Goal: Navigation & Orientation: Understand site structure

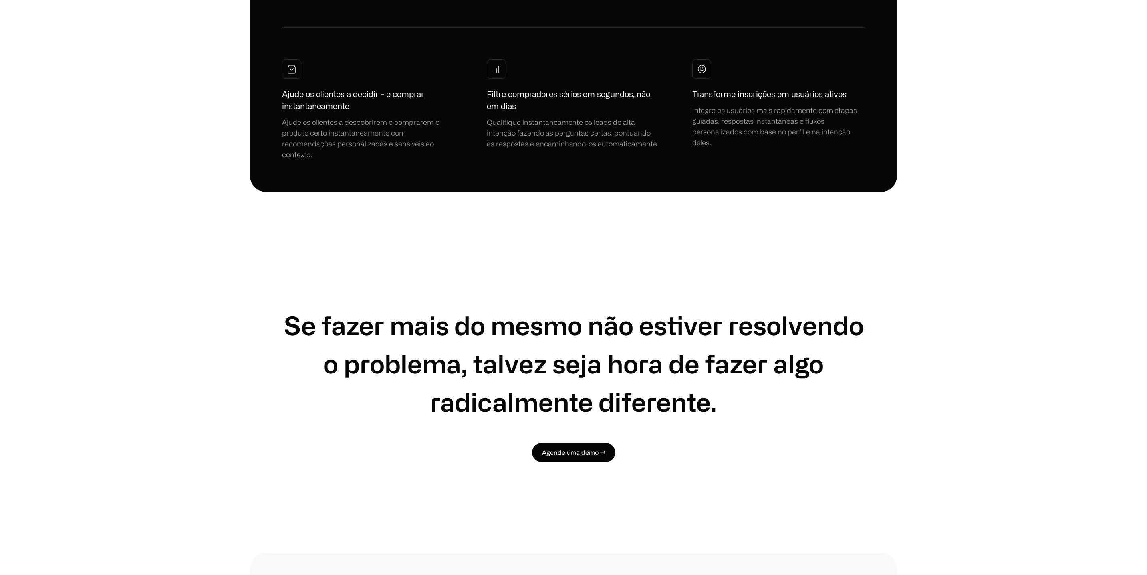
scroll to position [4452, 0]
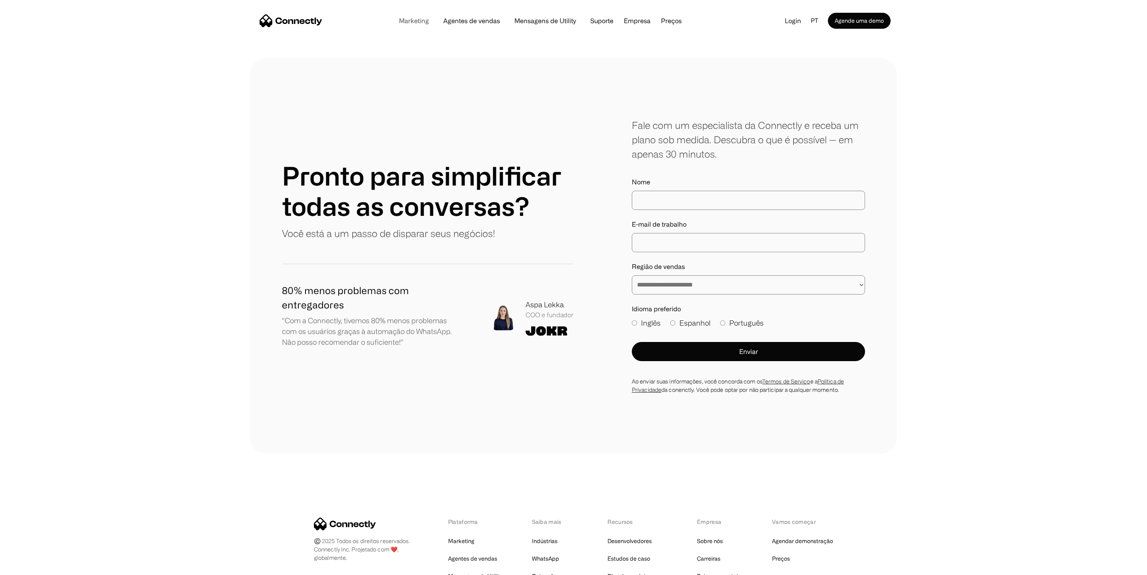
click at [416, 20] on link "Marketing" at bounding box center [413, 21] width 43 height 6
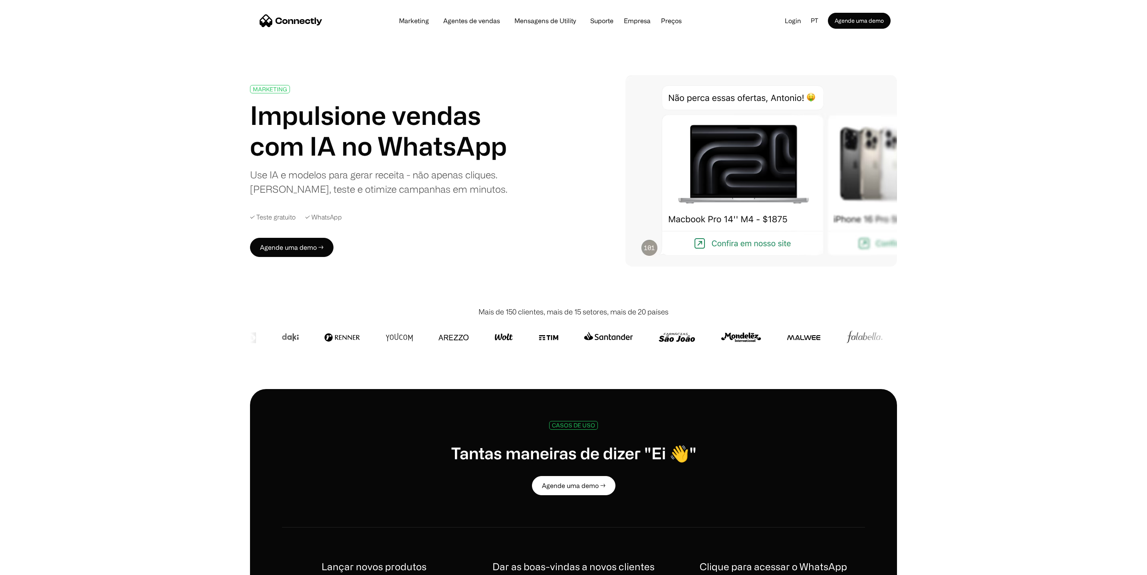
click at [272, 21] on img "home" at bounding box center [290, 20] width 63 height 13
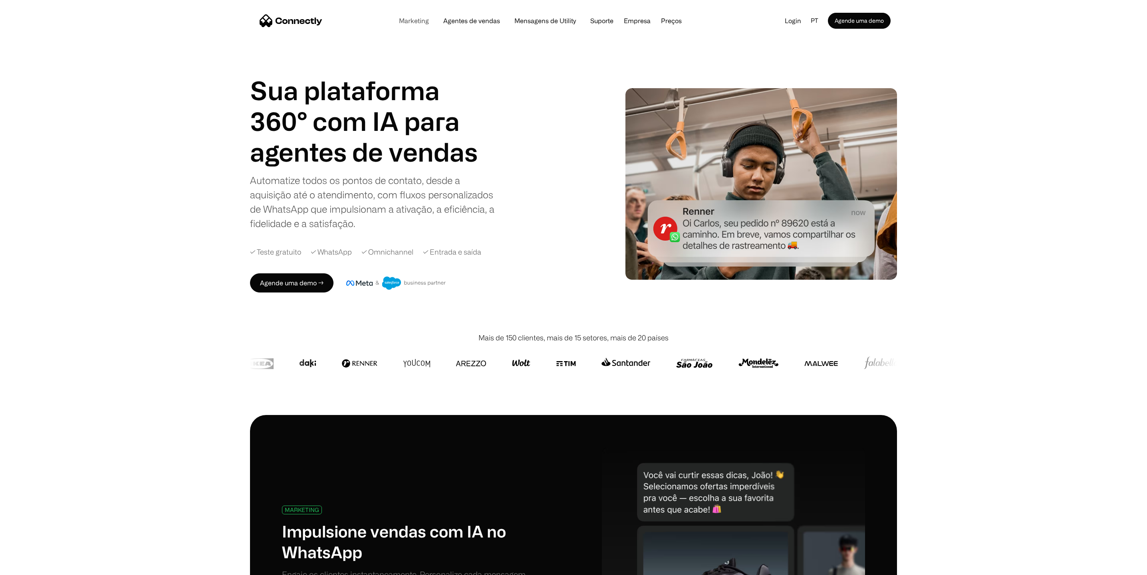
click at [408, 20] on link "Marketing" at bounding box center [413, 21] width 43 height 6
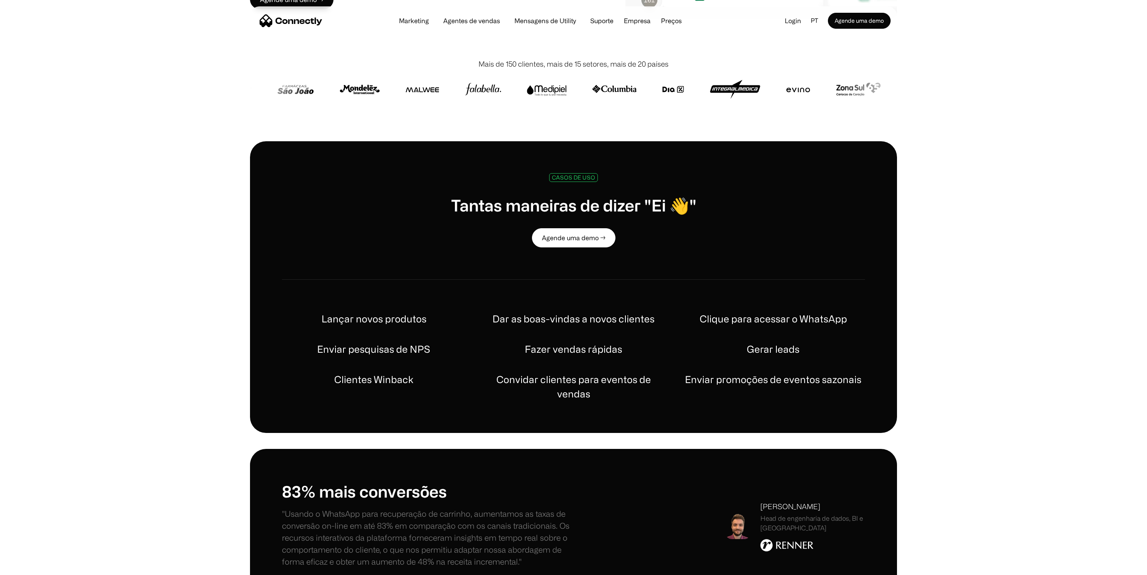
scroll to position [234, 0]
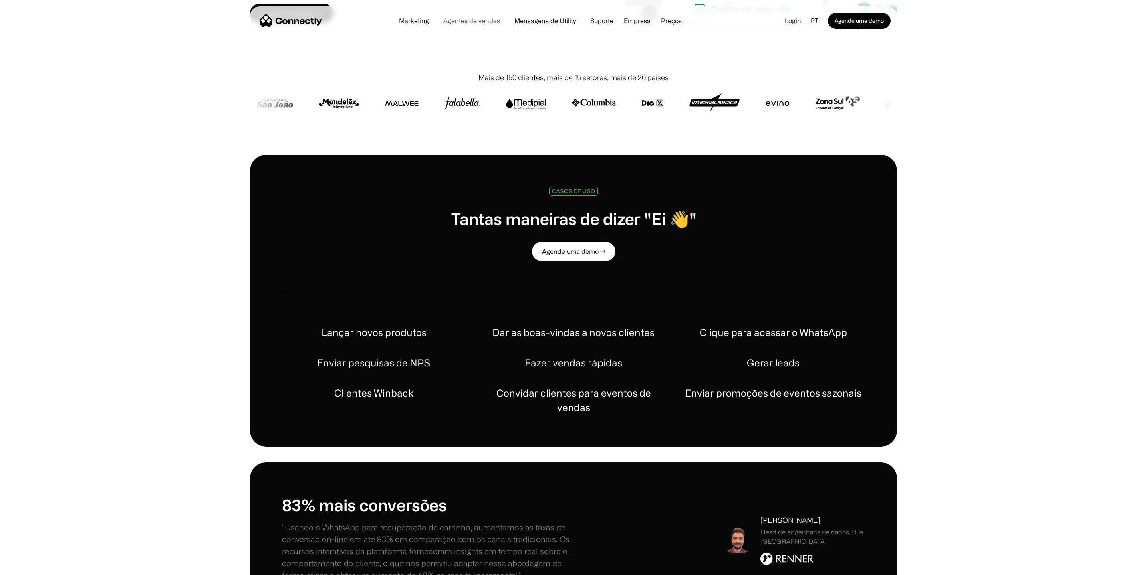
click at [487, 20] on link "Agentes de vendas" at bounding box center [471, 21] width 69 height 6
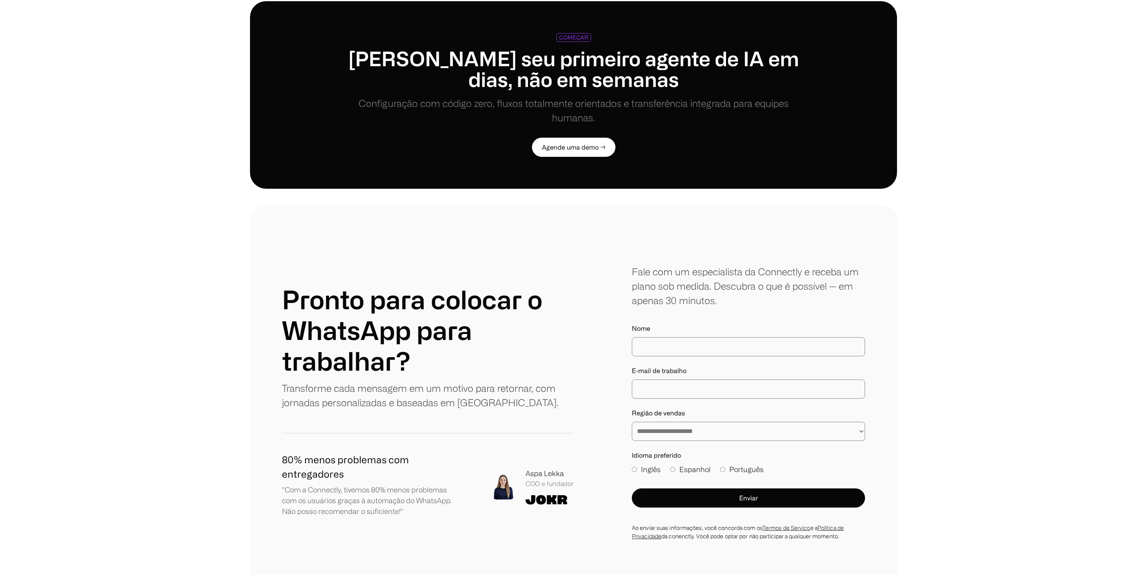
scroll to position [2266, 0]
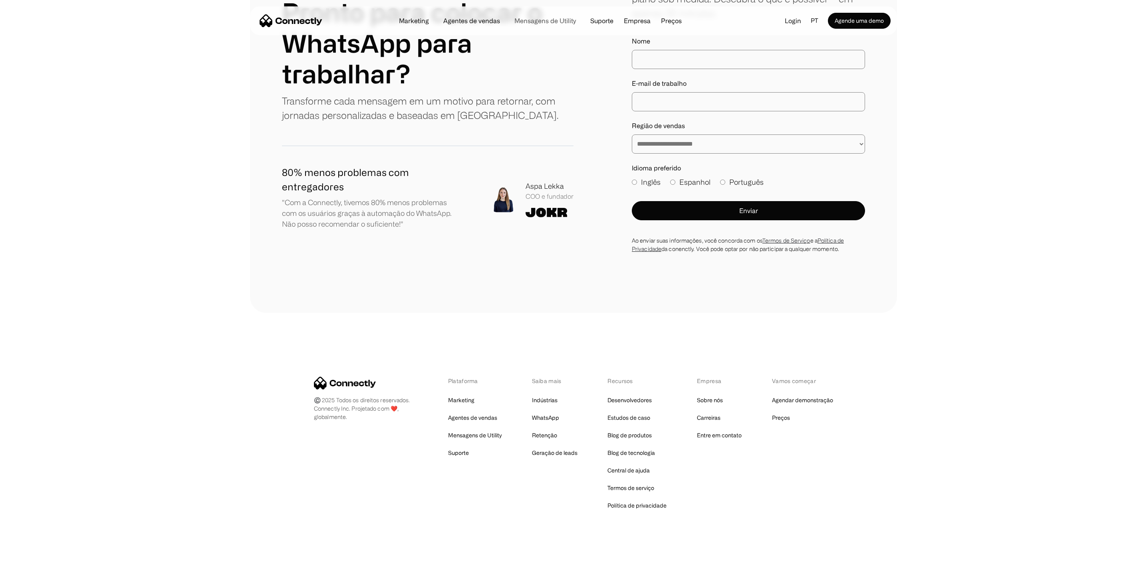
click at [531, 18] on link "Mensagens de Utility" at bounding box center [545, 21] width 74 height 6
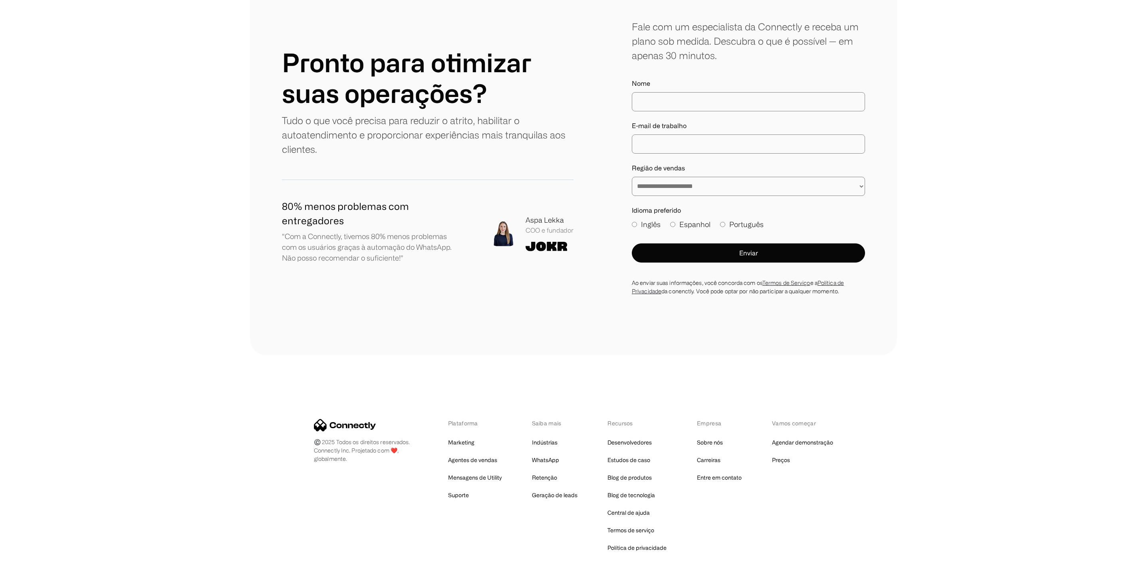
scroll to position [2020, 0]
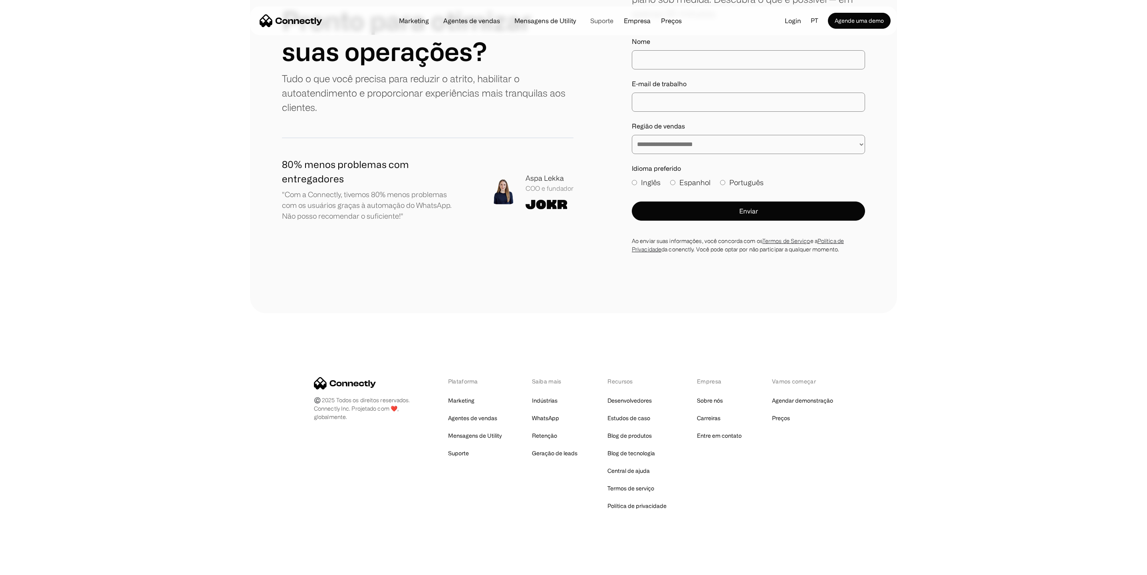
click at [592, 20] on link "Suporte" at bounding box center [602, 21] width 36 height 6
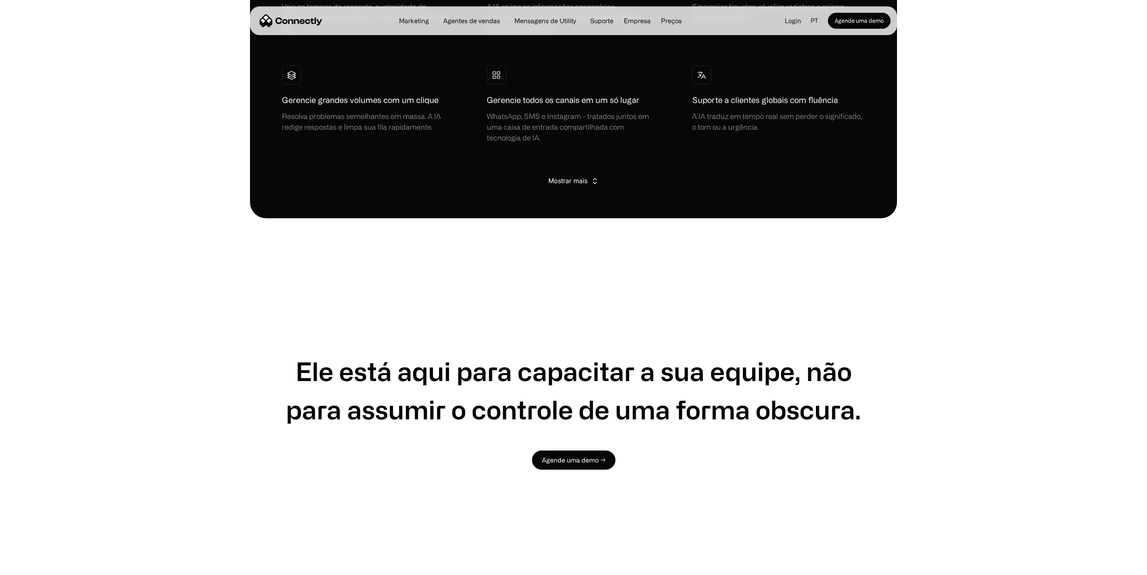
scroll to position [1448, 0]
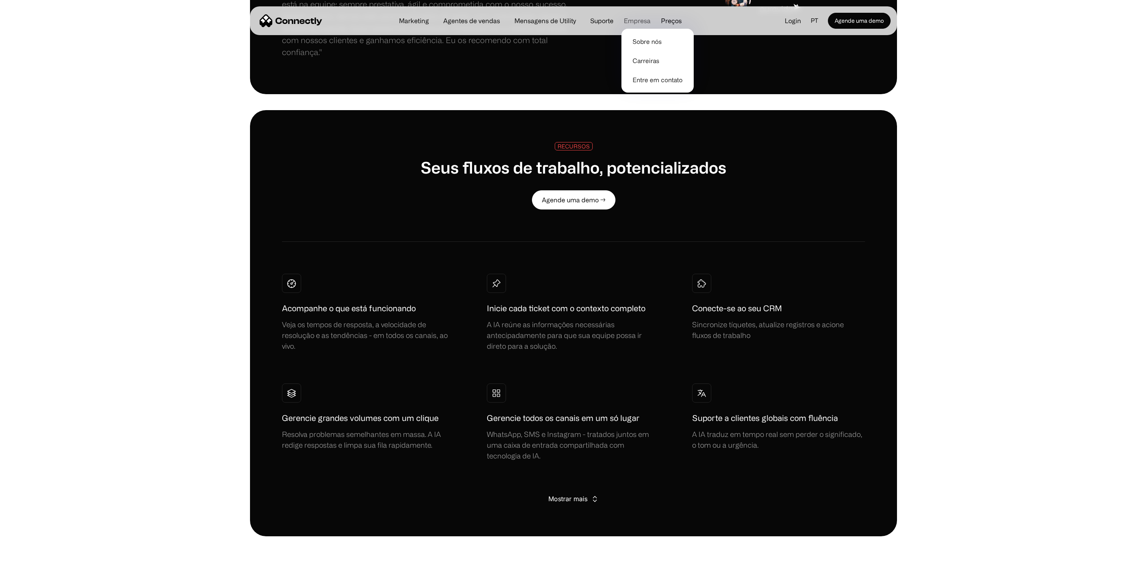
click at [634, 20] on div "Empresa" at bounding box center [637, 20] width 27 height 11
click at [638, 38] on link "Sobre nós" at bounding box center [657, 41] width 66 height 19
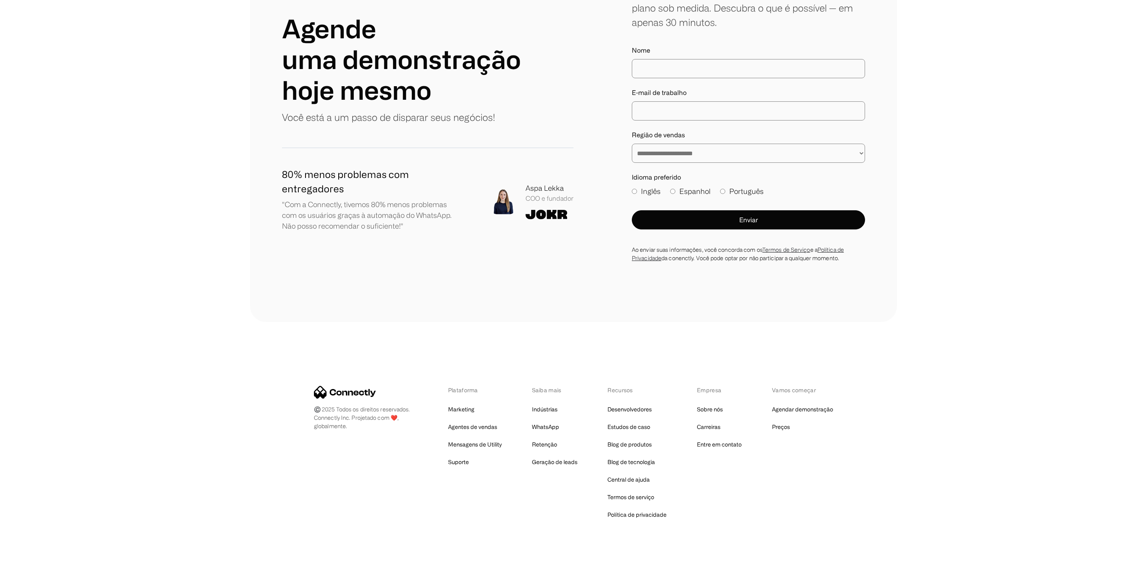
scroll to position [998, 0]
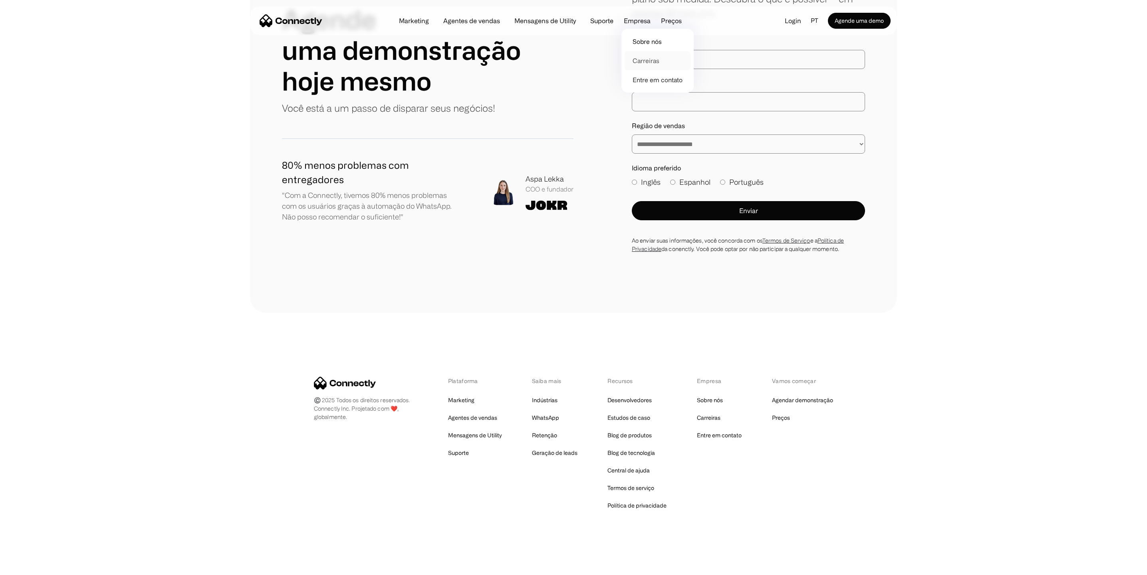
click at [642, 61] on link "Carreiras" at bounding box center [657, 60] width 66 height 19
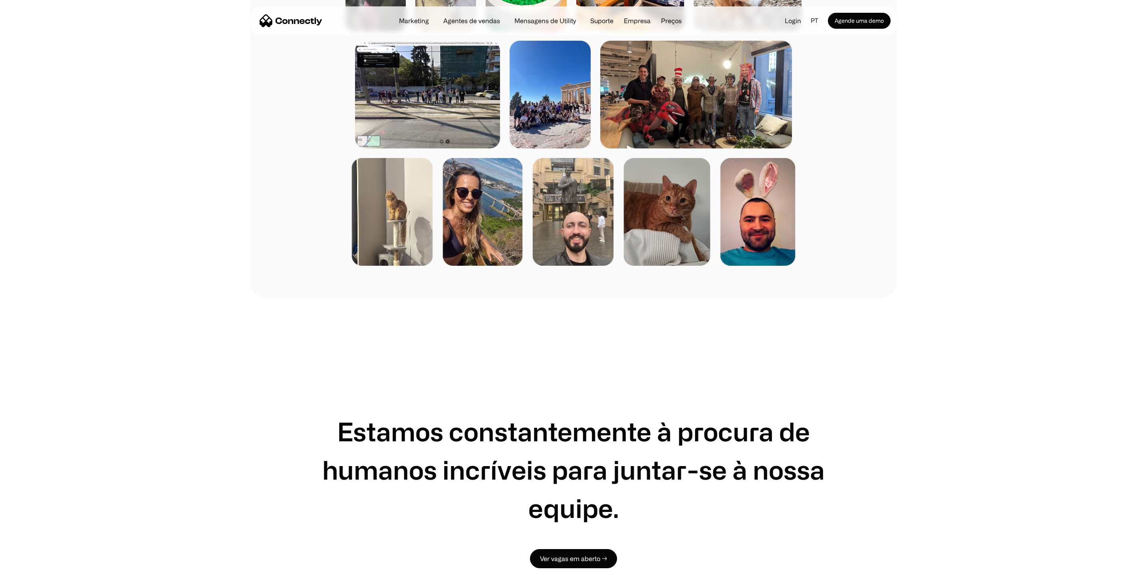
scroll to position [1093, 0]
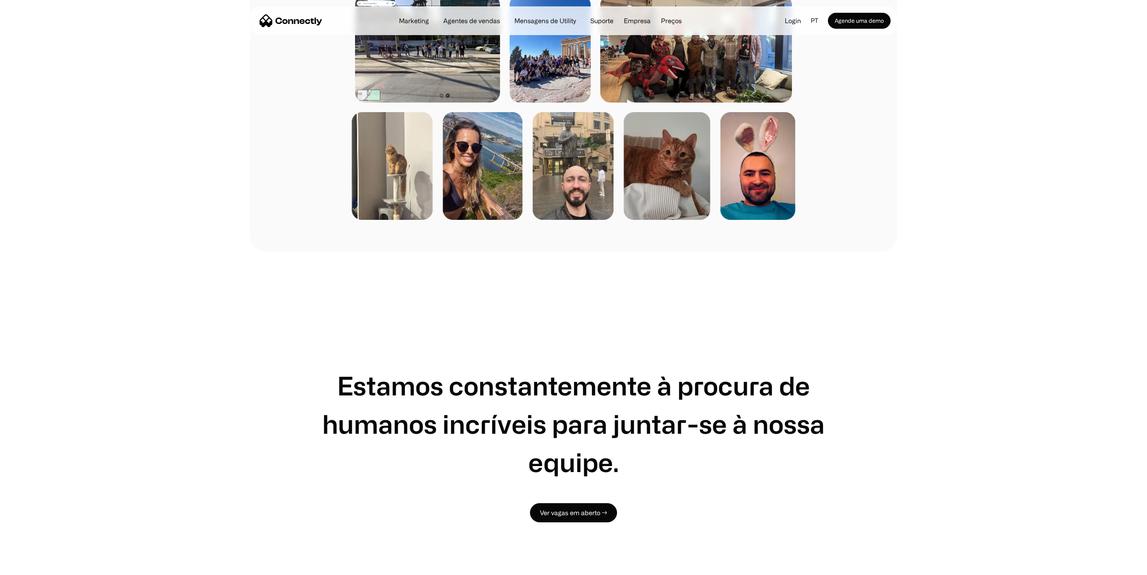
click at [485, 166] on img at bounding box center [482, 166] width 80 height 108
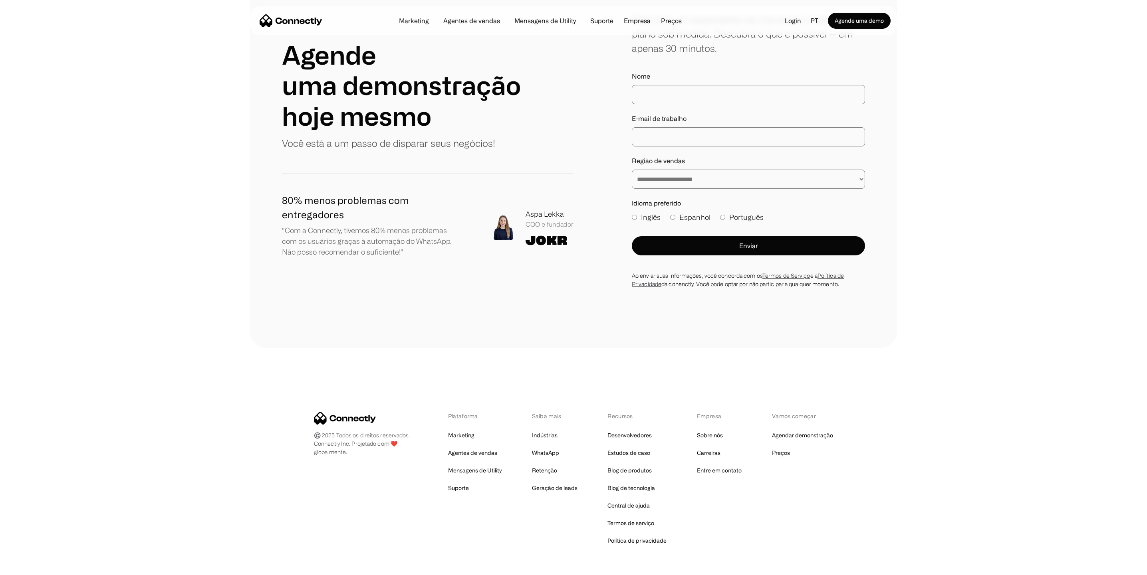
scroll to position [1788, 0]
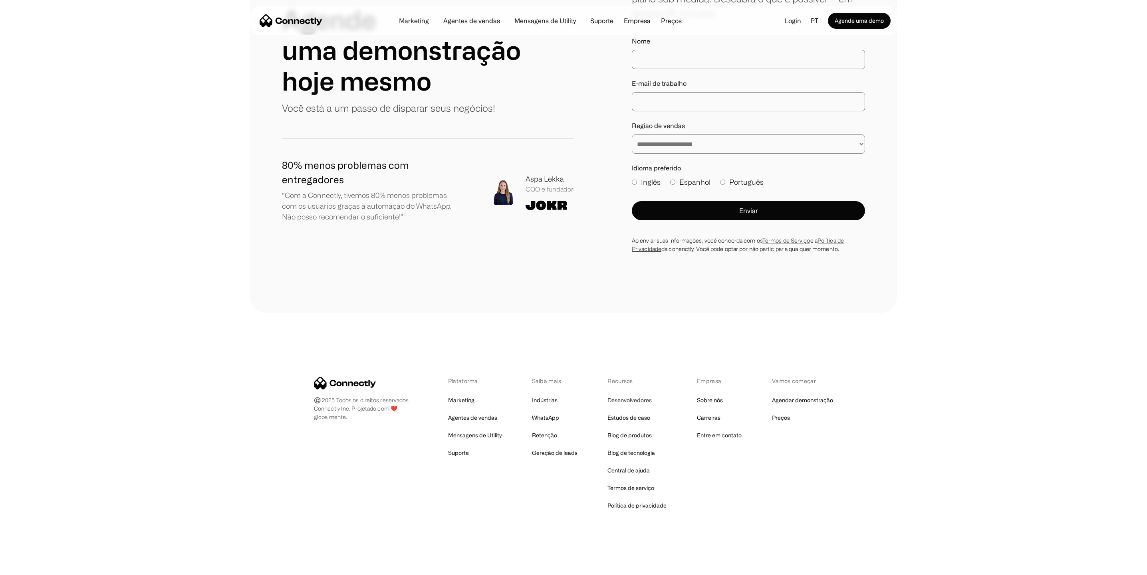
click at [636, 399] on link "Desenvolvedores" at bounding box center [629, 400] width 44 height 11
click at [629, 452] on link "Blog de tecnologia" at bounding box center [631, 453] width 48 height 11
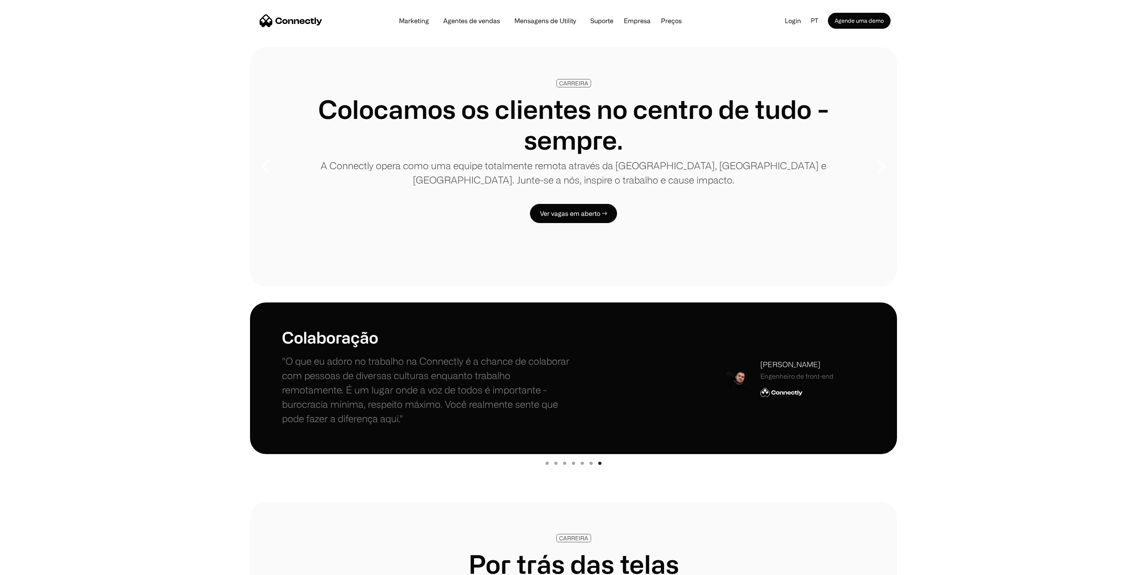
scroll to position [0, 0]
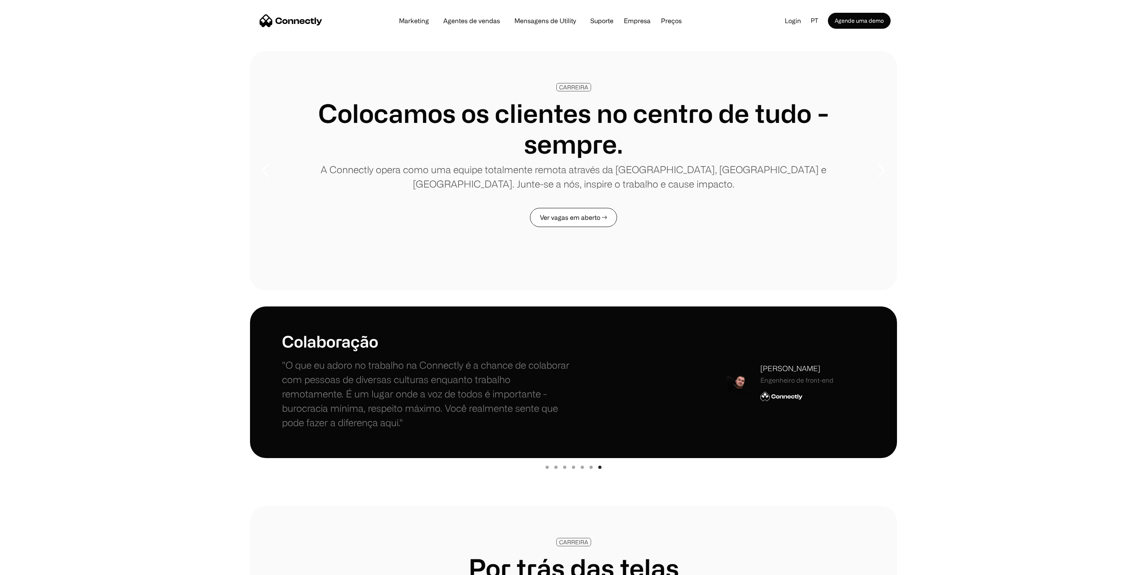
click at [565, 217] on link "Ver vagas em aberto →" at bounding box center [573, 217] width 87 height 19
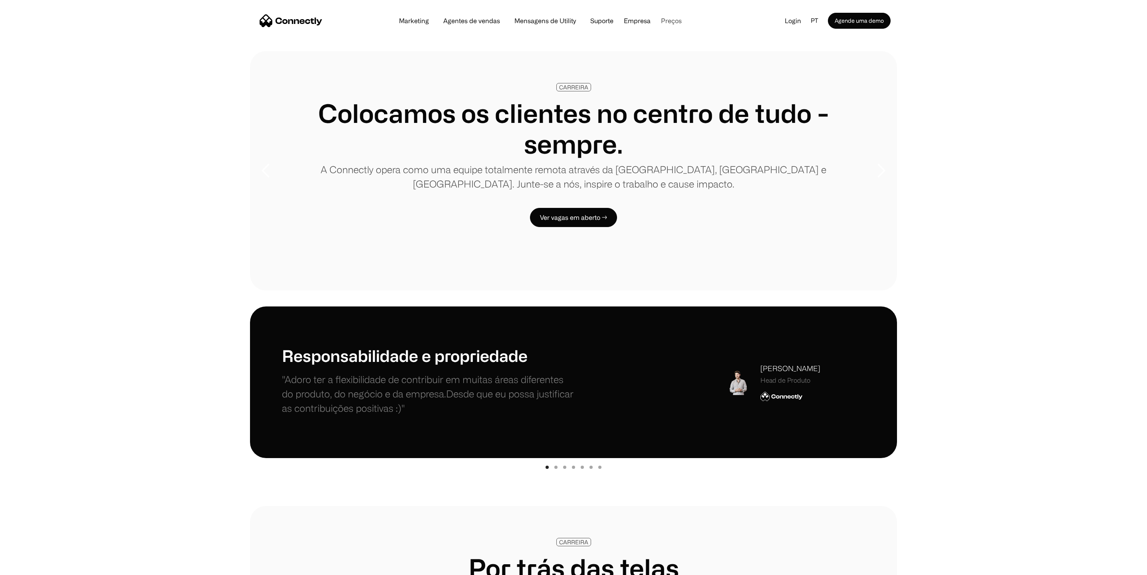
click at [671, 23] on link "Preços" at bounding box center [671, 21] width 34 height 6
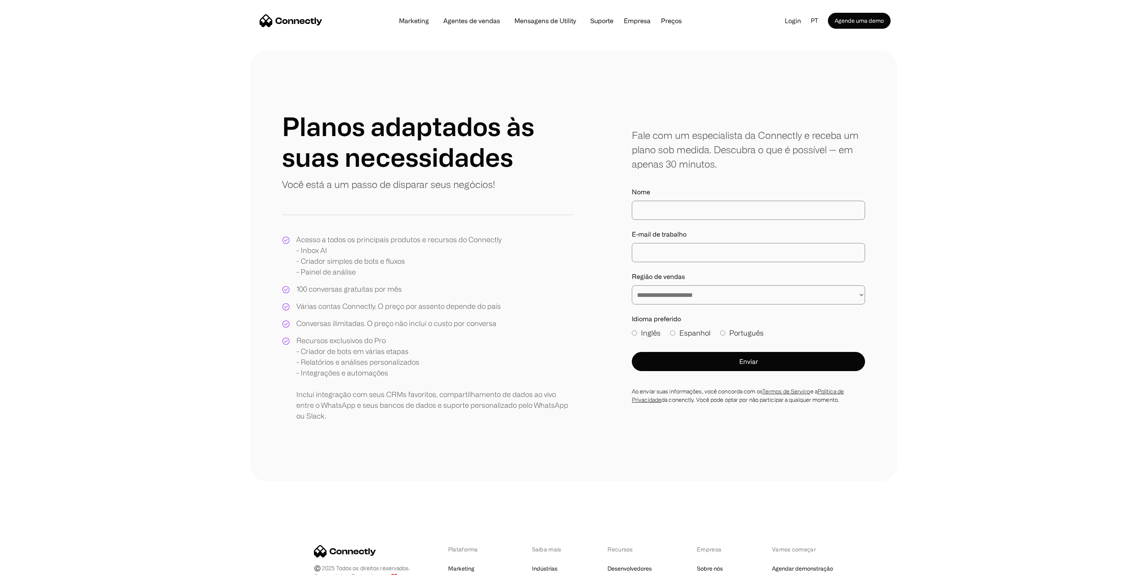
scroll to position [168, 0]
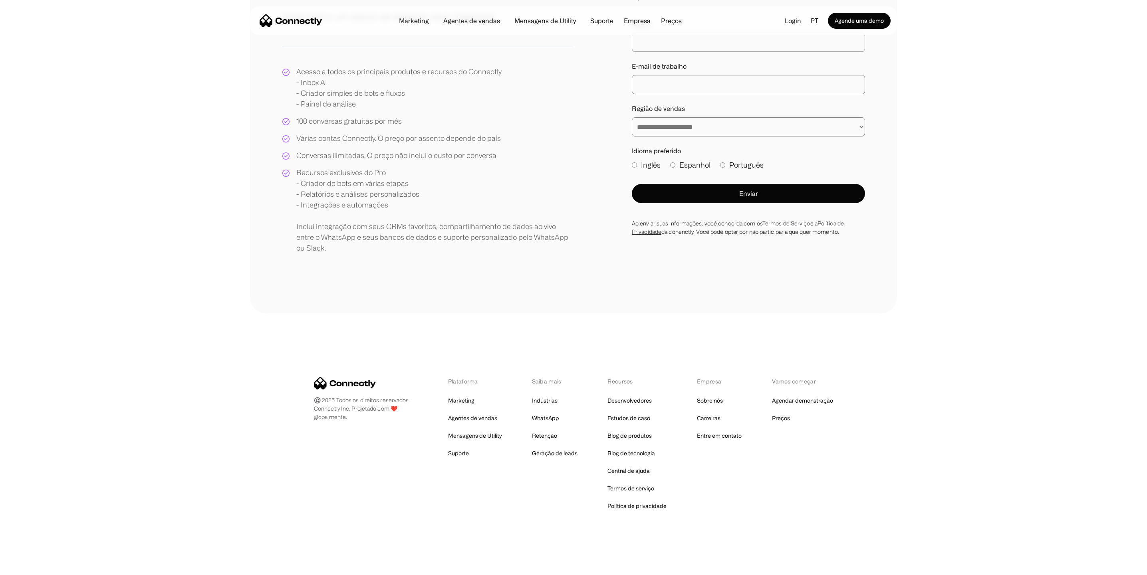
click at [253, 291] on div "**********" at bounding box center [573, 98] width 647 height 430
